Goal: Obtain resource: Download file/media

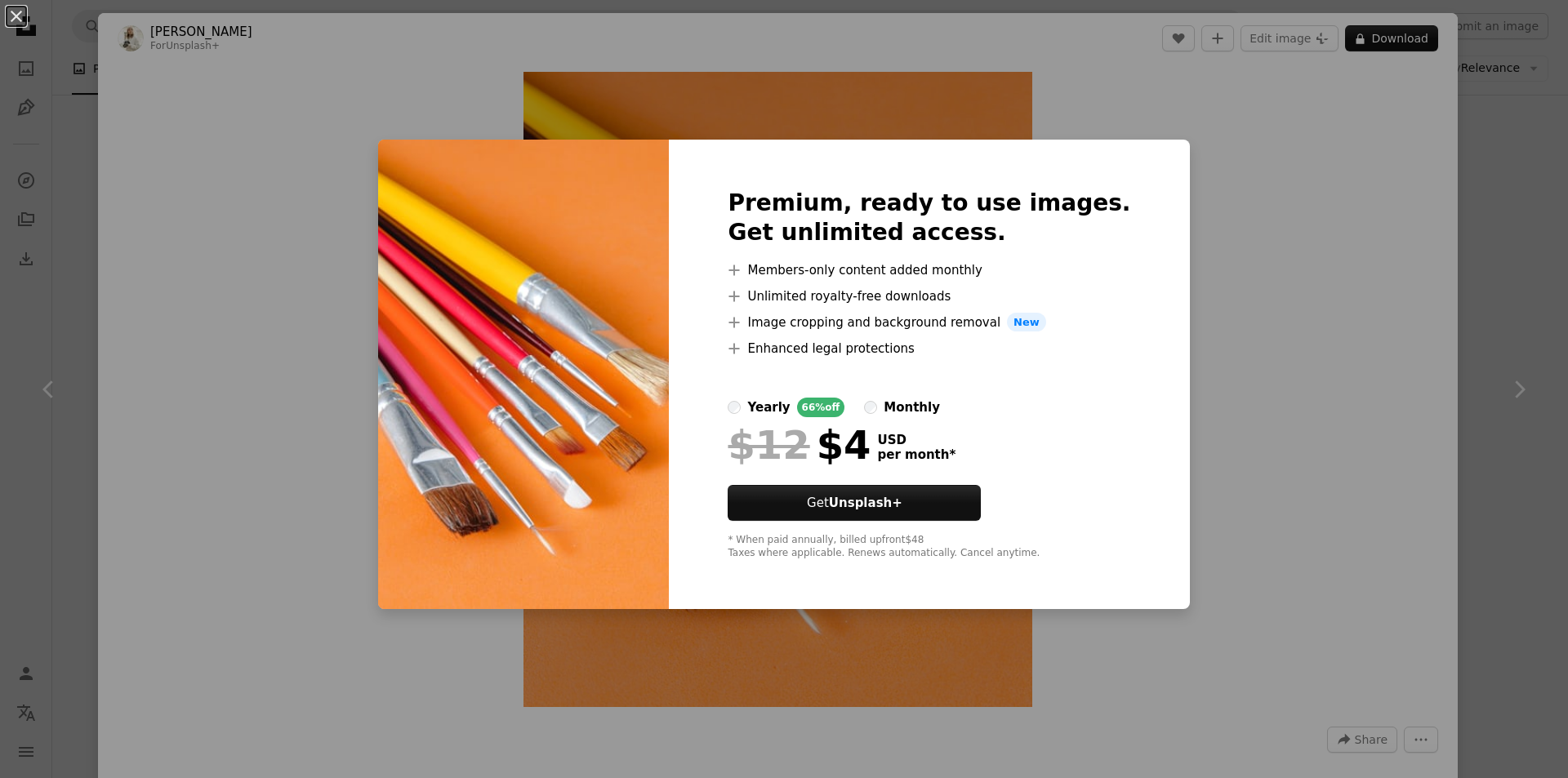
scroll to position [1633, 0]
click at [1343, 272] on div "An X shape Premium, ready to use images. Get unlimited access. A plus sign Memb…" at bounding box center [784, 389] width 1568 height 778
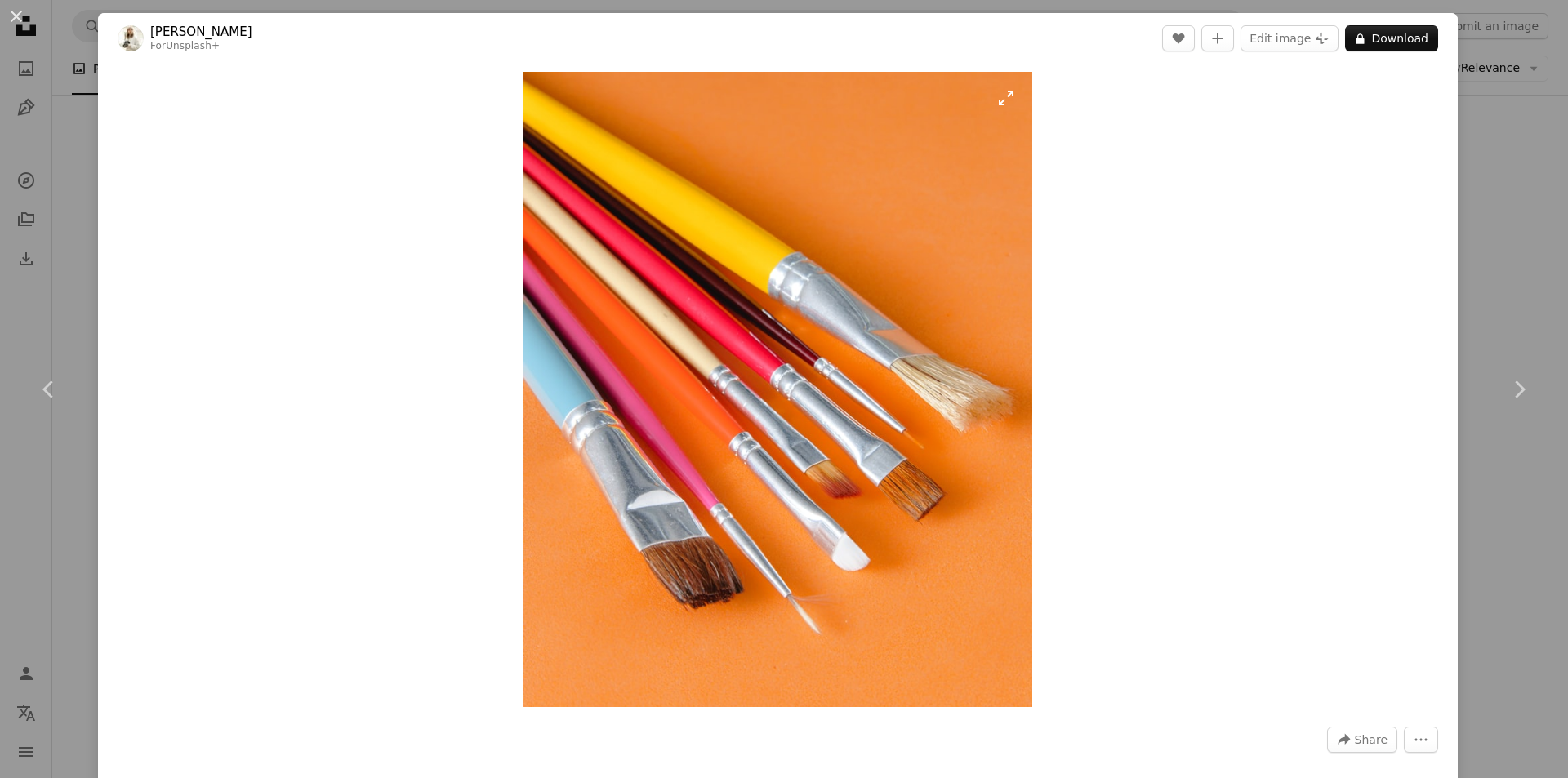
click at [764, 491] on img "Zoom in on this image" at bounding box center [777, 389] width 508 height 636
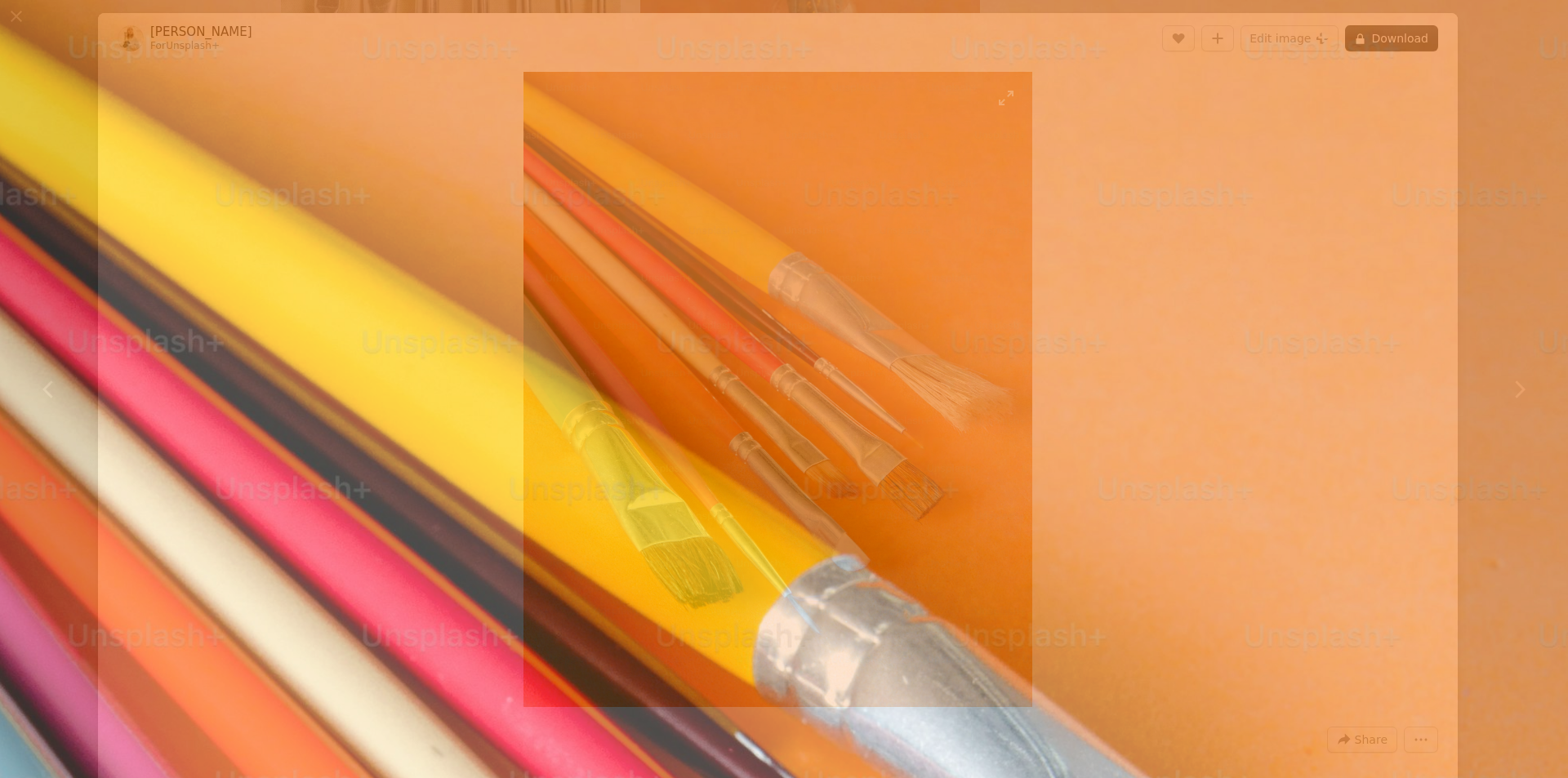
scroll to position [576, 0]
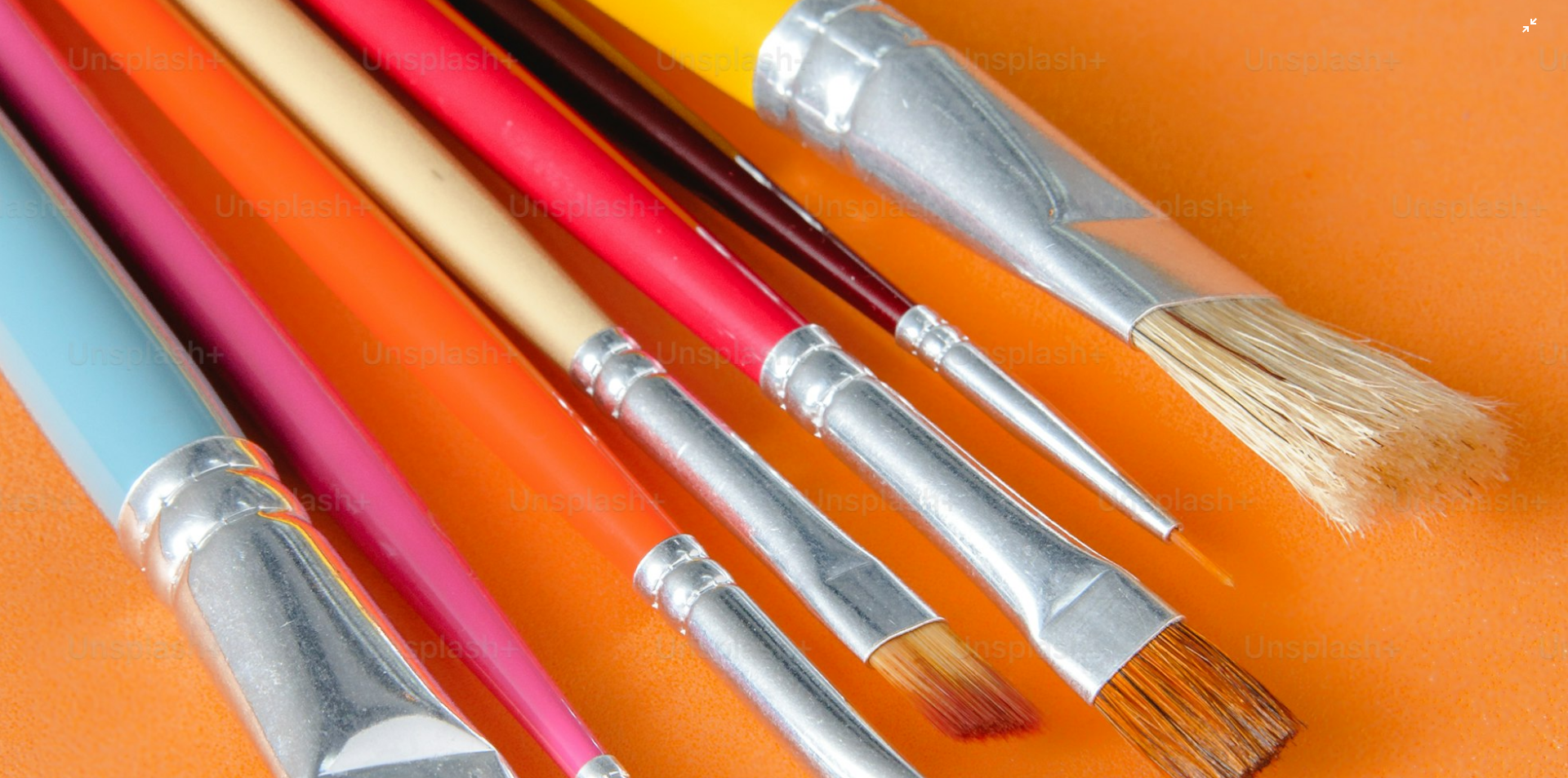
click at [764, 491] on img "Zoom out on this image" at bounding box center [784, 404] width 1570 height 1962
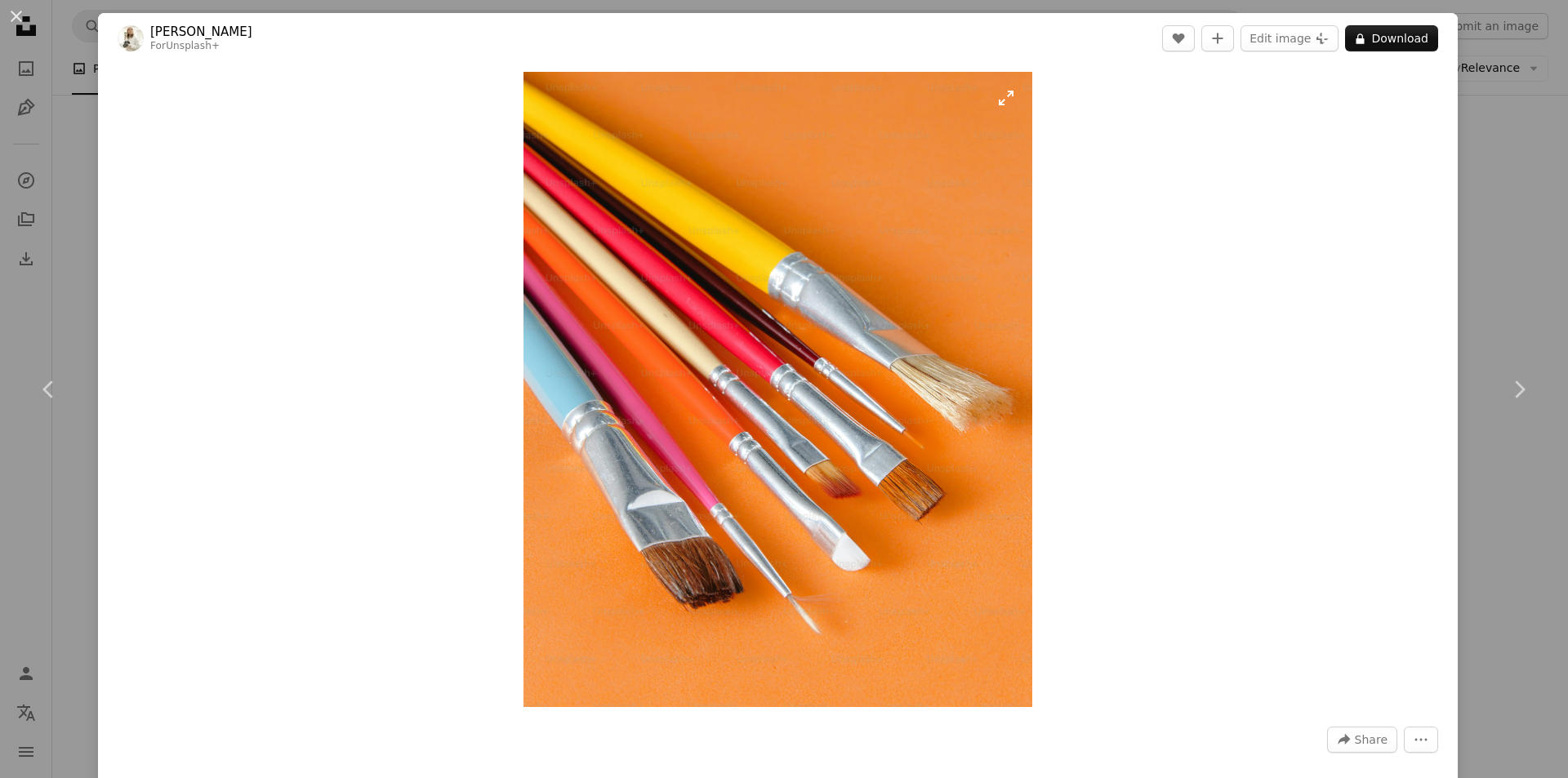
click at [784, 347] on img "Zoom in on this image" at bounding box center [777, 389] width 508 height 636
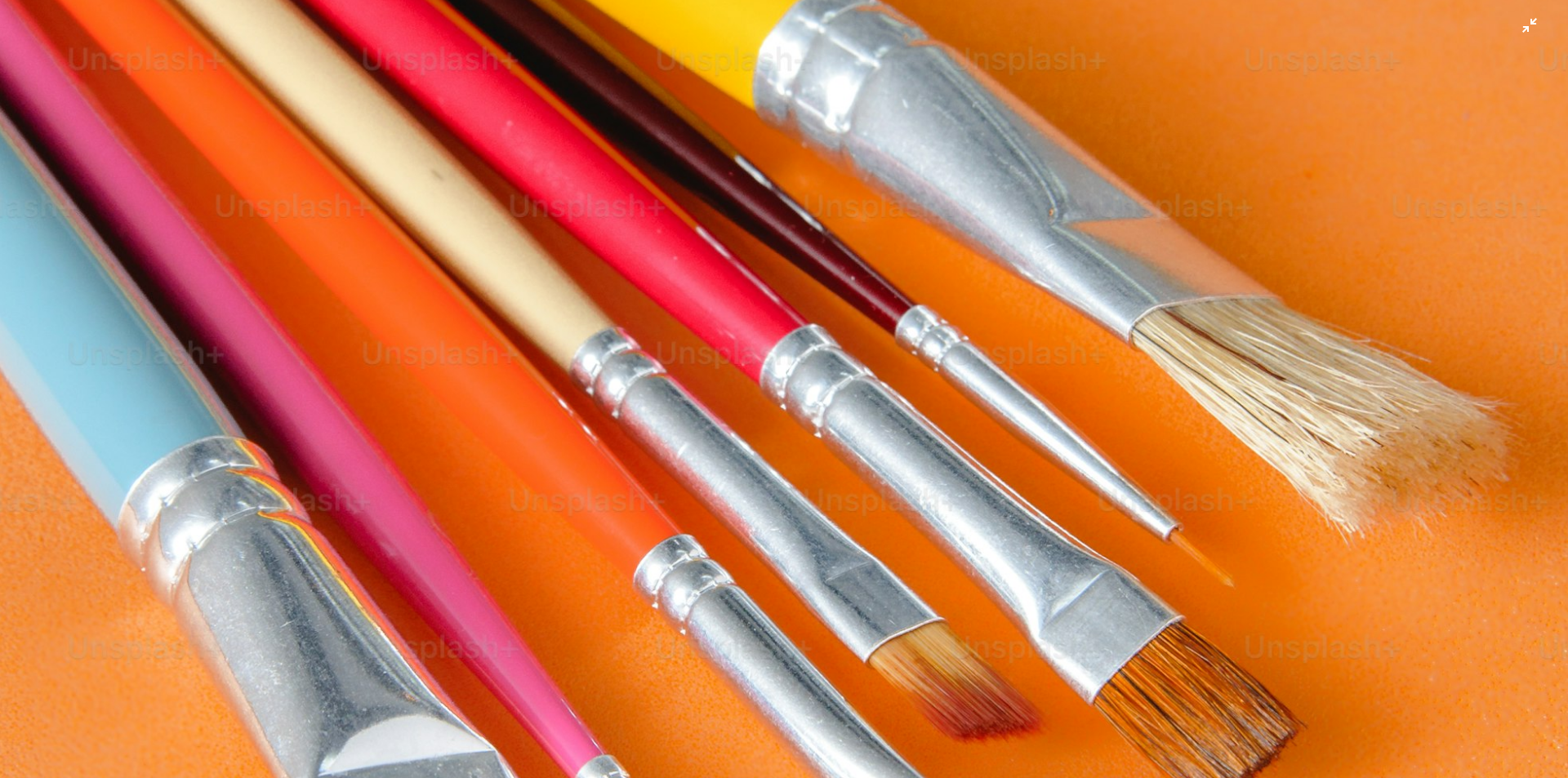
click at [1267, 150] on img "Zoom out on this image" at bounding box center [784, 404] width 1570 height 1962
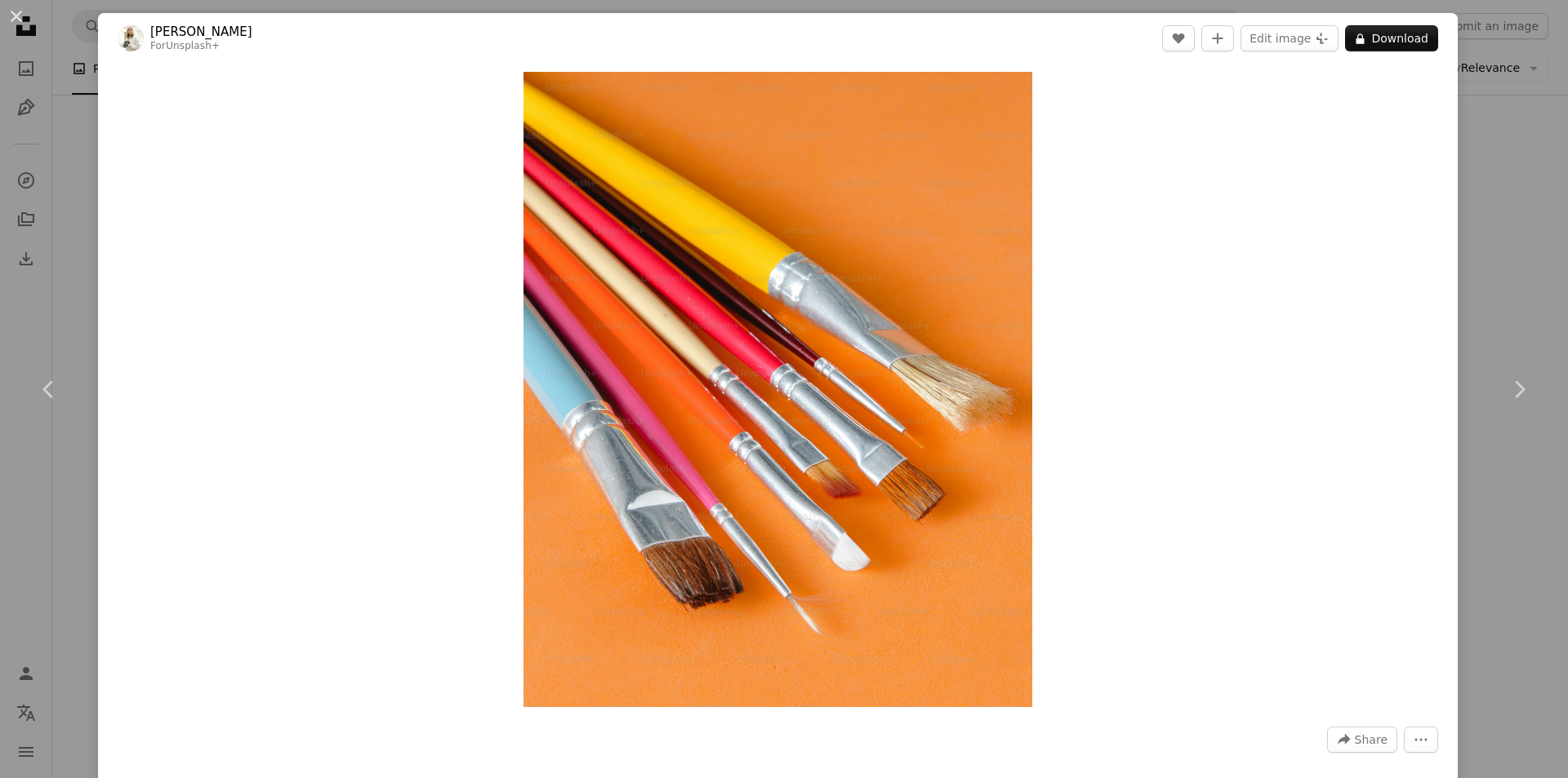
click at [1488, 149] on div "An X shape Chevron left Chevron right [PERSON_NAME] For Unsplash+ A heart A plu…" at bounding box center [784, 389] width 1568 height 778
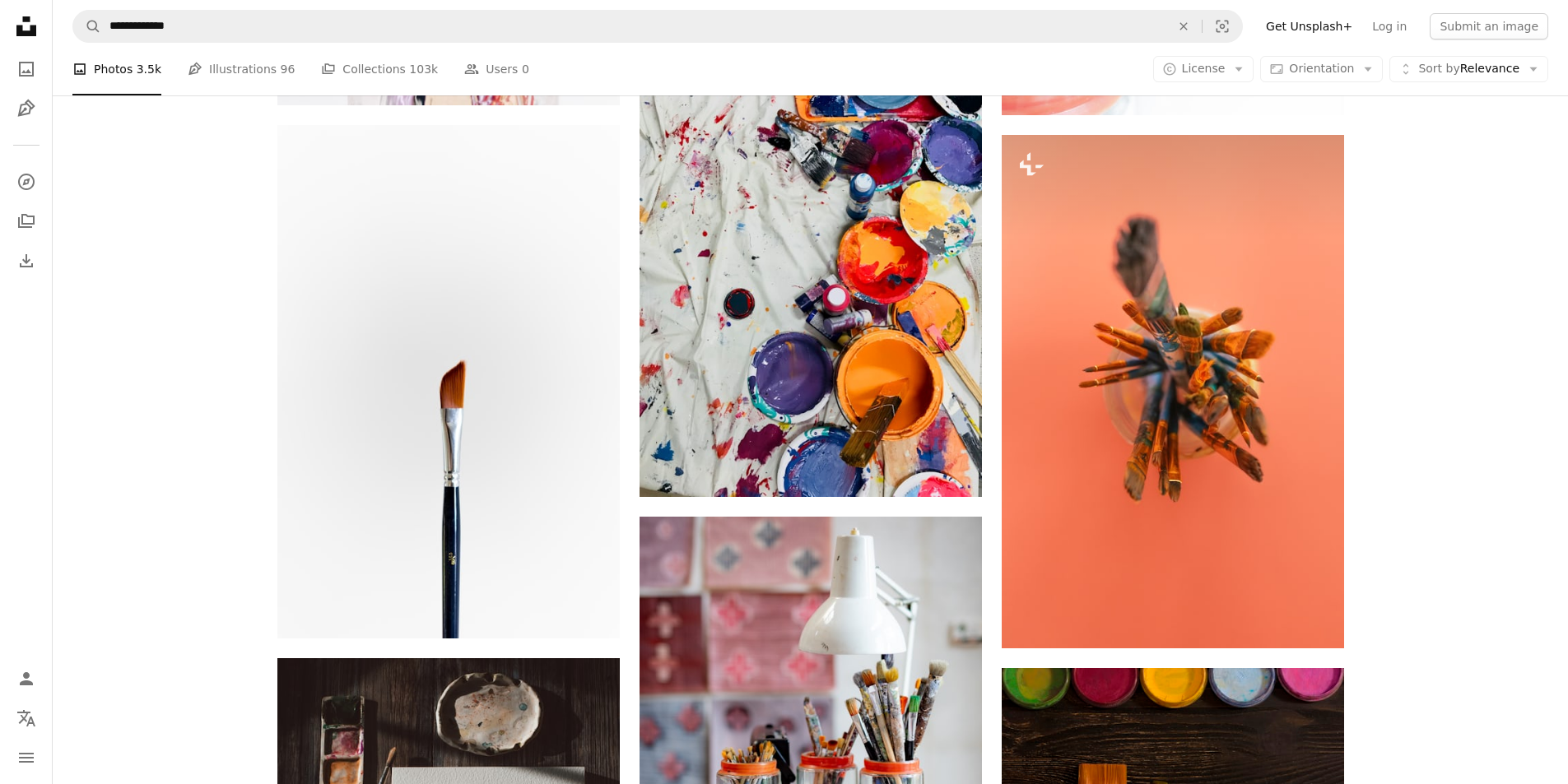
scroll to position [2139, 0]
